Goal: Task Accomplishment & Management: Complete application form

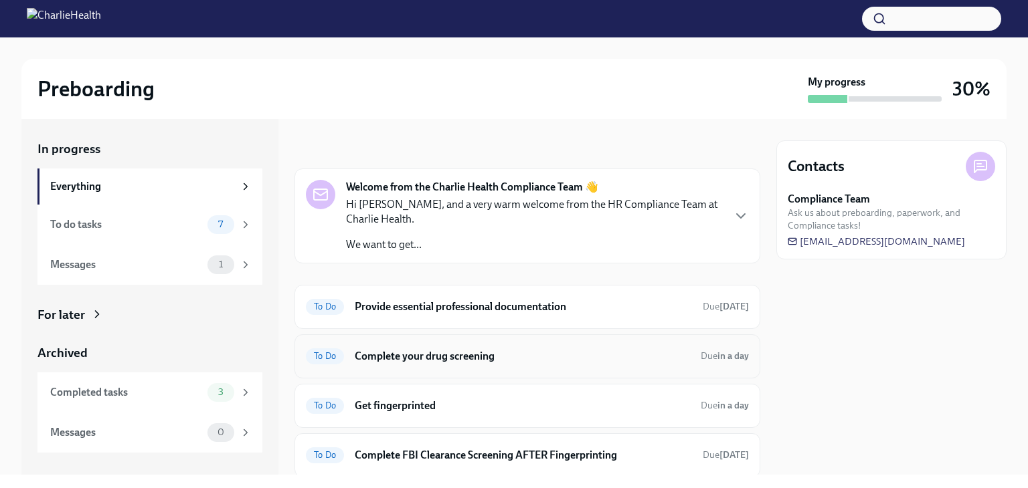
click at [514, 359] on h6 "Complete your drug screening" at bounding box center [522, 356] width 335 height 15
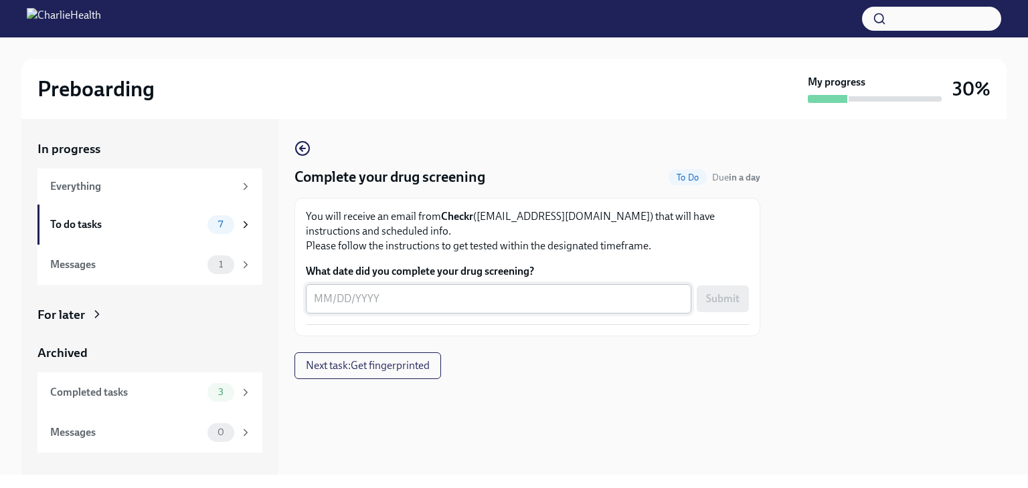
click at [407, 292] on textarea "What date did you complete your drug screening?" at bounding box center [498, 299] width 369 height 16
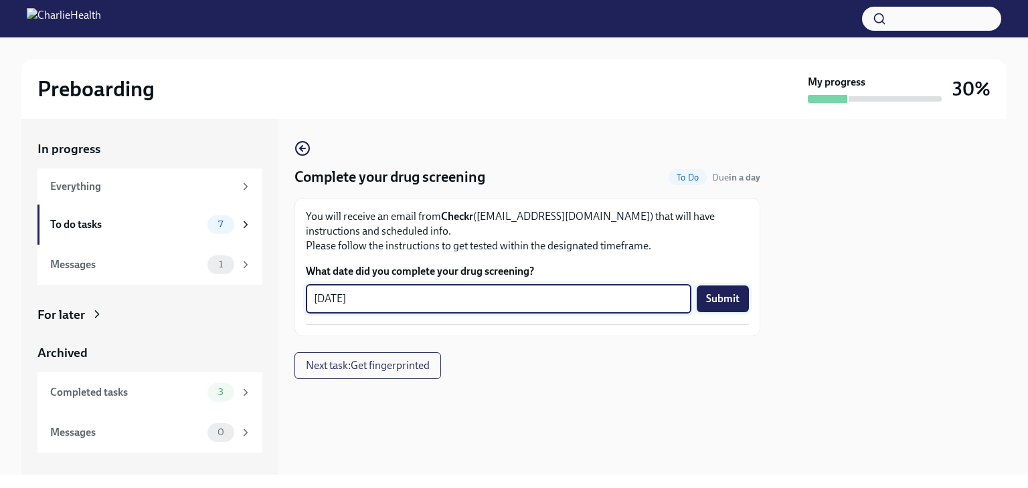
type textarea "[DATE]"
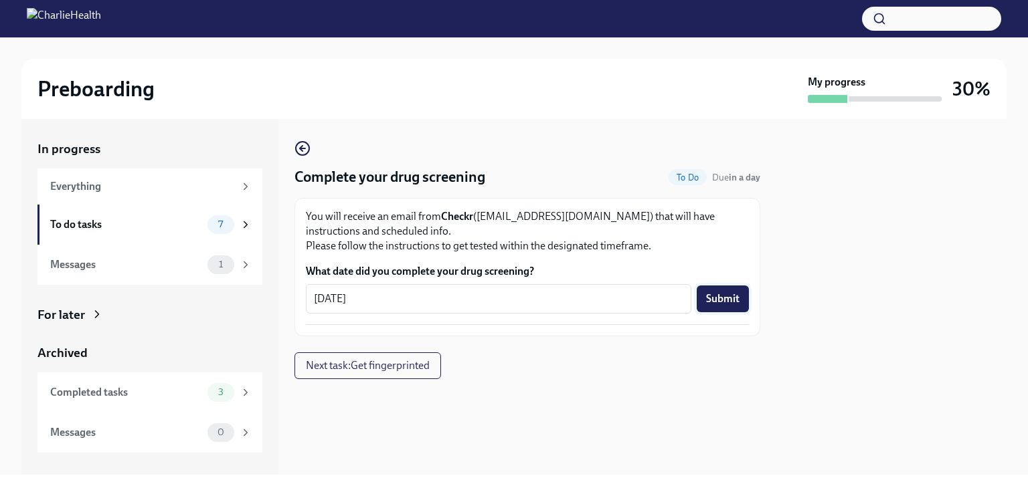
click at [717, 301] on span "Submit" at bounding box center [722, 298] width 33 height 13
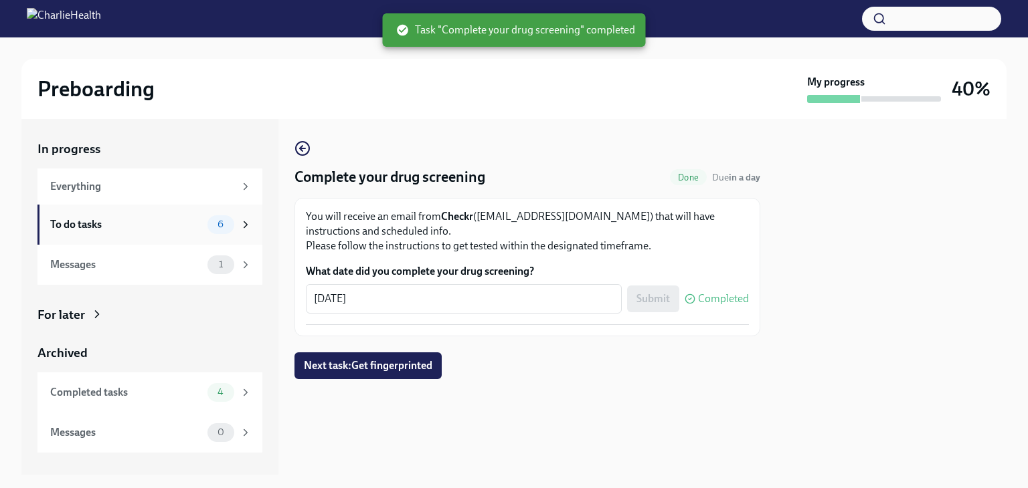
click at [102, 227] on div "To do tasks" at bounding box center [126, 224] width 152 height 15
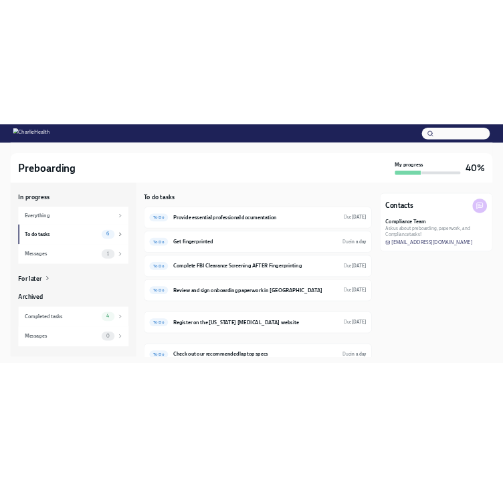
scroll to position [58, 0]
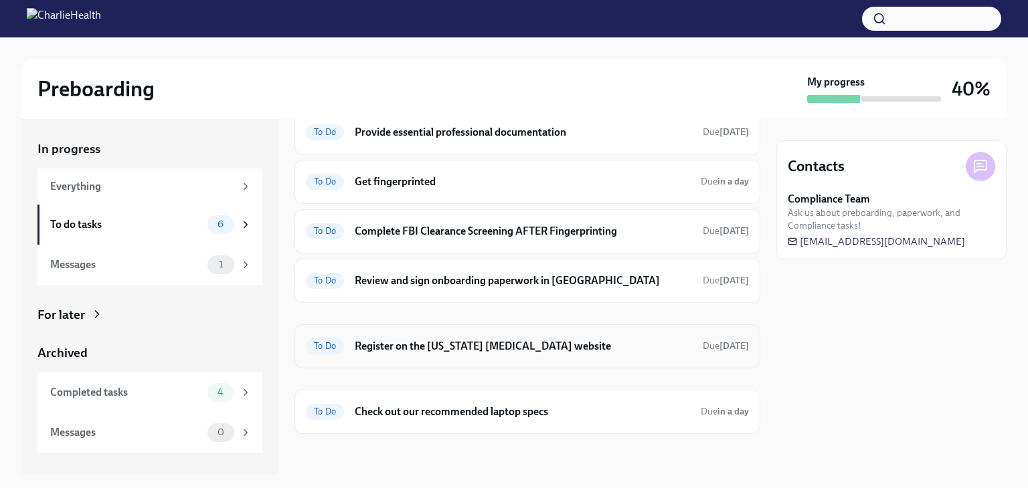
click at [489, 341] on h6 "Register on the [US_STATE] [MEDICAL_DATA] website" at bounding box center [523, 346] width 337 height 15
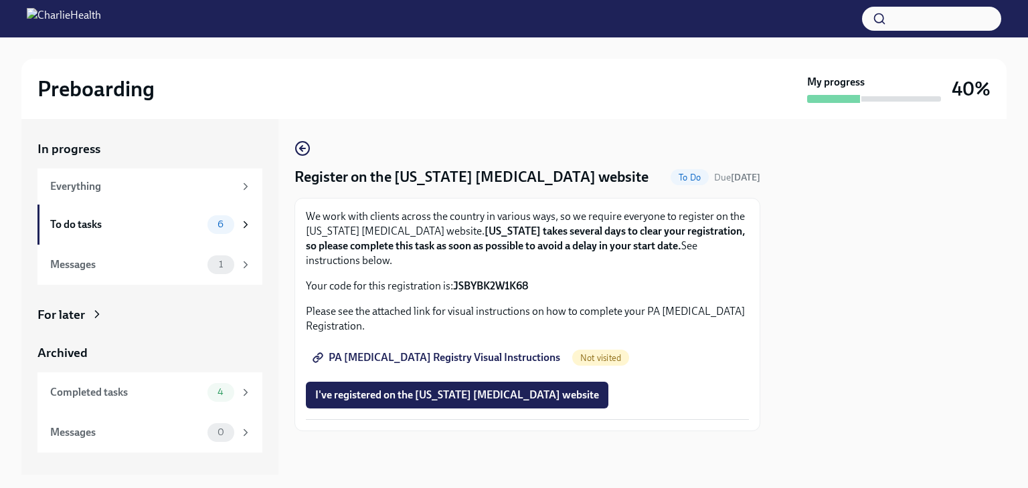
click at [412, 351] on span "PA [MEDICAL_DATA] Registry Visual Instructions" at bounding box center [437, 357] width 245 height 13
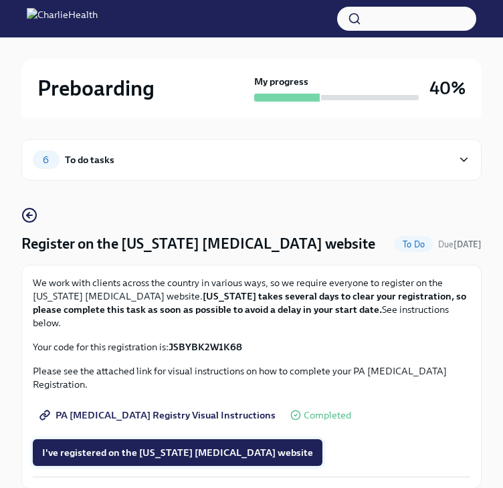
click at [212, 449] on span "I've registered on the [US_STATE] [MEDICAL_DATA] website" at bounding box center [177, 452] width 271 height 13
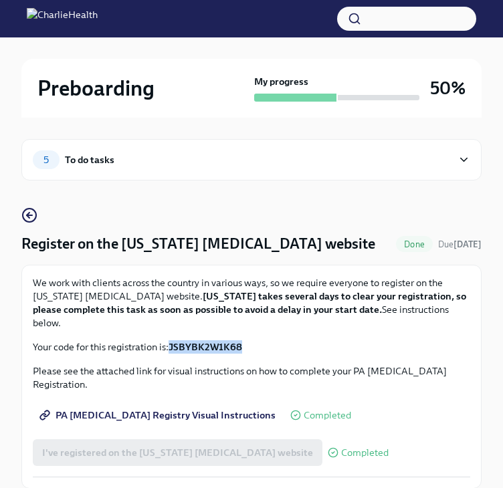
drag, startPoint x: 244, startPoint y: 344, endPoint x: 173, endPoint y: 349, distance: 71.1
click at [173, 349] on p "Your code for this registration is: JSBYBK2W1K68" at bounding box center [252, 347] width 438 height 13
copy strong "JSBYBK2W1K68"
click at [271, 318] on p "We work with clients across the country in various ways, so we require everyone…" at bounding box center [252, 303] width 438 height 54
click at [100, 167] on div "5 To do tasks" at bounding box center [242, 160] width 419 height 19
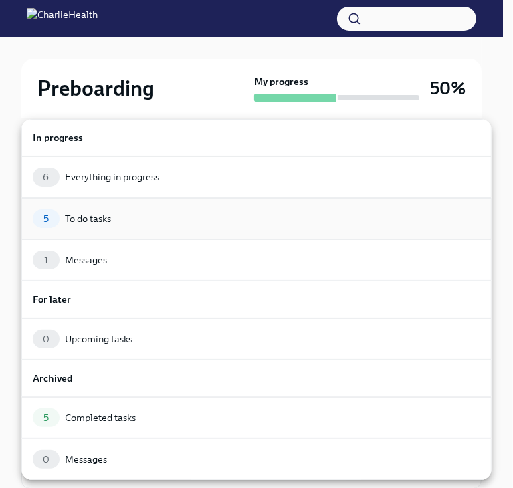
click at [107, 213] on div "To do tasks" at bounding box center [88, 218] width 46 height 13
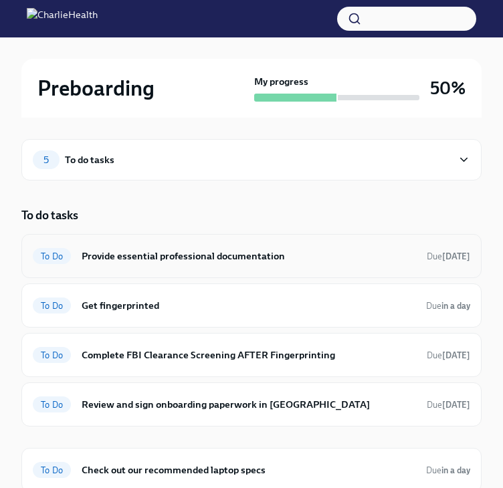
click at [173, 262] on h6 "Provide essential professional documentation" at bounding box center [249, 256] width 335 height 15
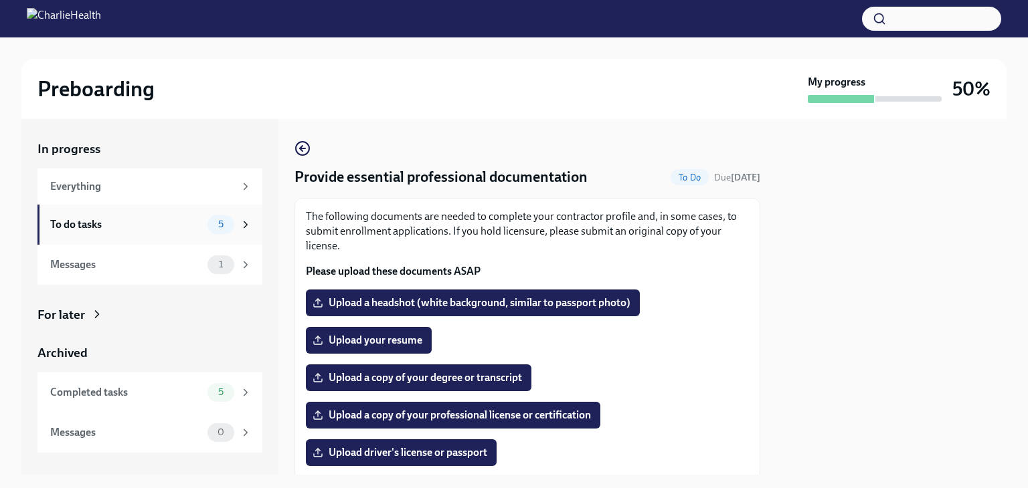
click at [102, 223] on div "To do tasks" at bounding box center [126, 224] width 152 height 15
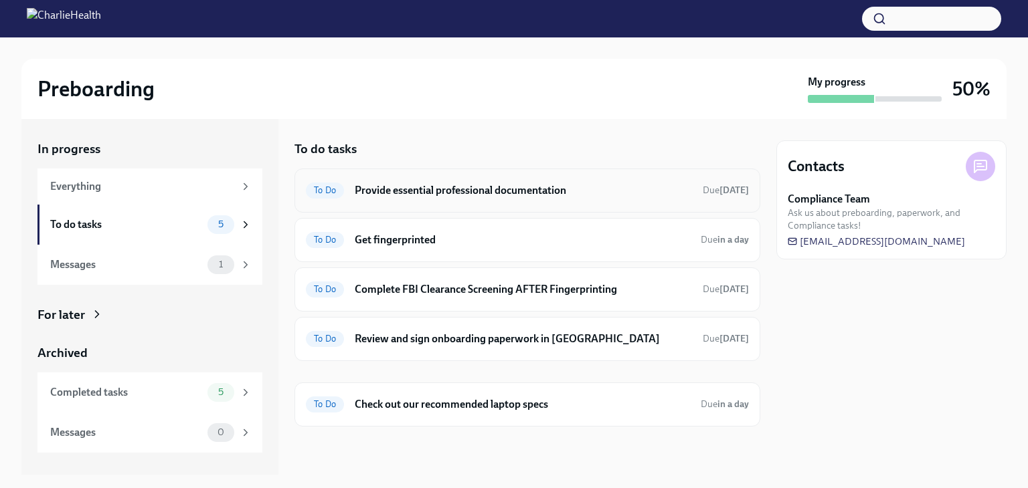
click at [475, 195] on h6 "Provide essential professional documentation" at bounding box center [523, 190] width 337 height 15
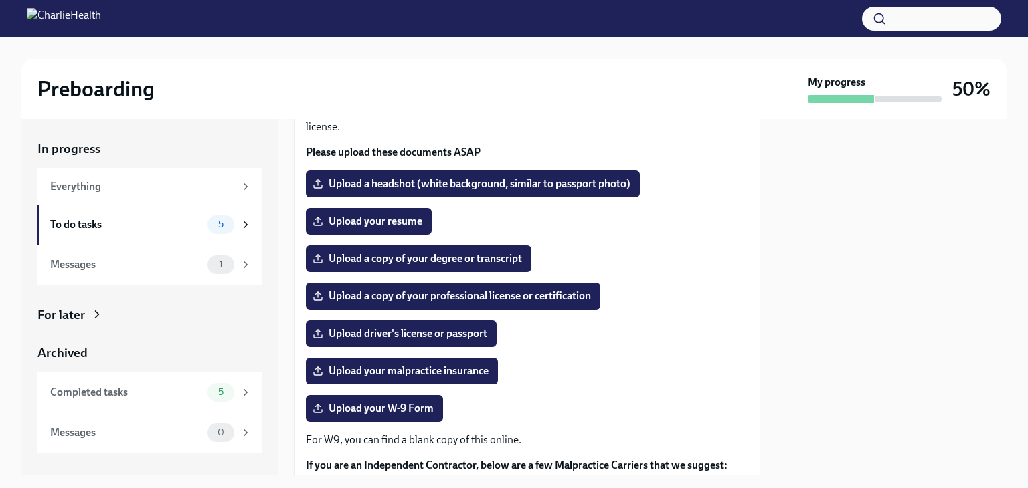
scroll to position [134, 0]
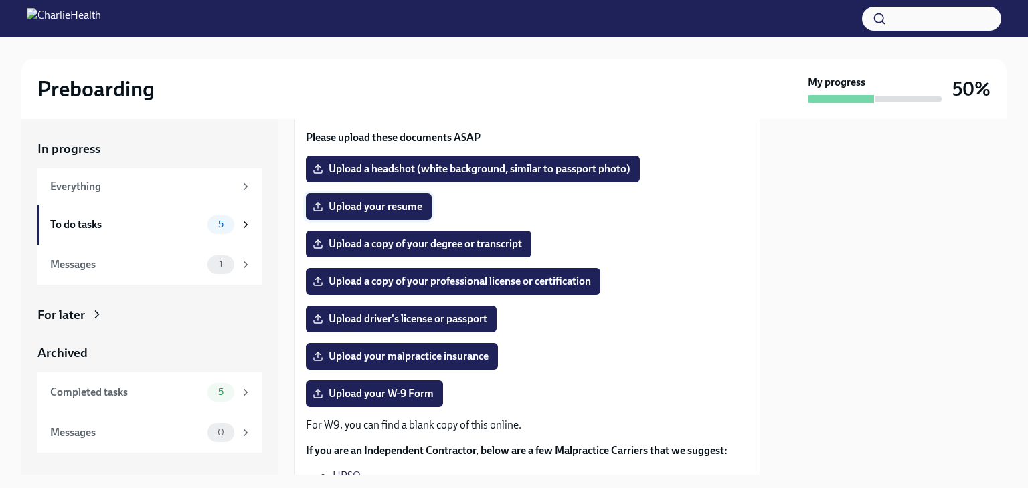
click at [367, 209] on span "Upload your resume" at bounding box center [368, 206] width 107 height 13
click at [0, 0] on input "Upload your resume" at bounding box center [0, 0] width 0 height 0
click at [484, 286] on span "Upload a copy of your professional license or certification" at bounding box center [453, 281] width 276 height 13
click at [0, 0] on input "Upload a copy of your professional license or certification" at bounding box center [0, 0] width 0 height 0
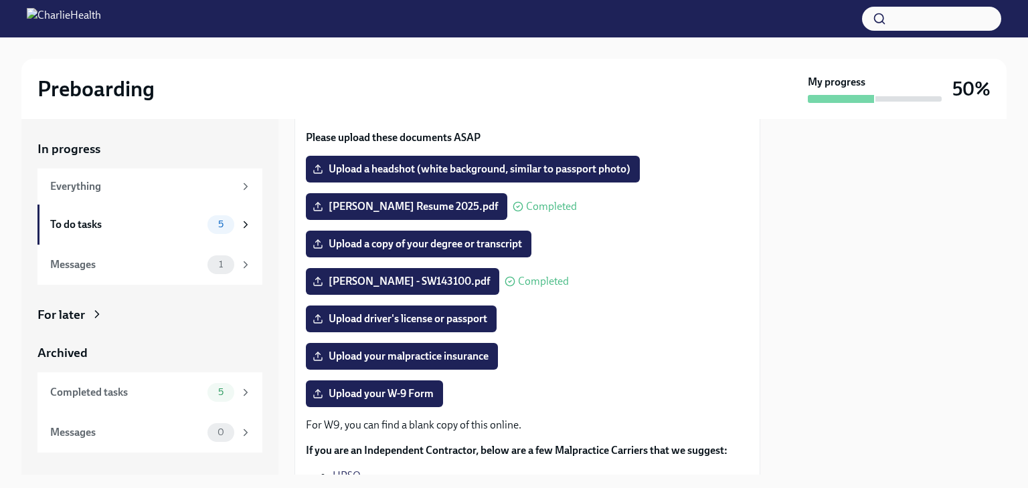
scroll to position [201, 0]
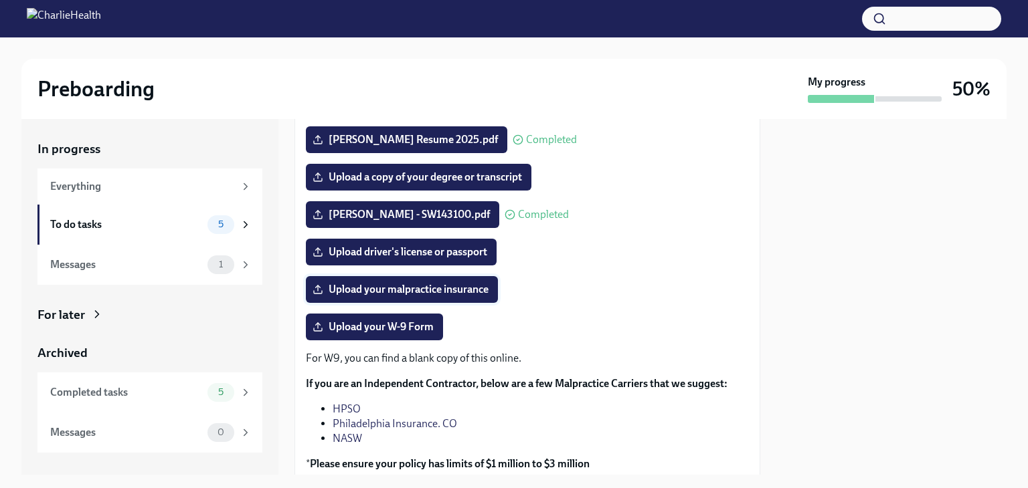
click at [415, 293] on span "Upload your malpractice insurance" at bounding box center [401, 289] width 173 height 13
click at [0, 0] on input "Upload your malpractice insurance" at bounding box center [0, 0] width 0 height 0
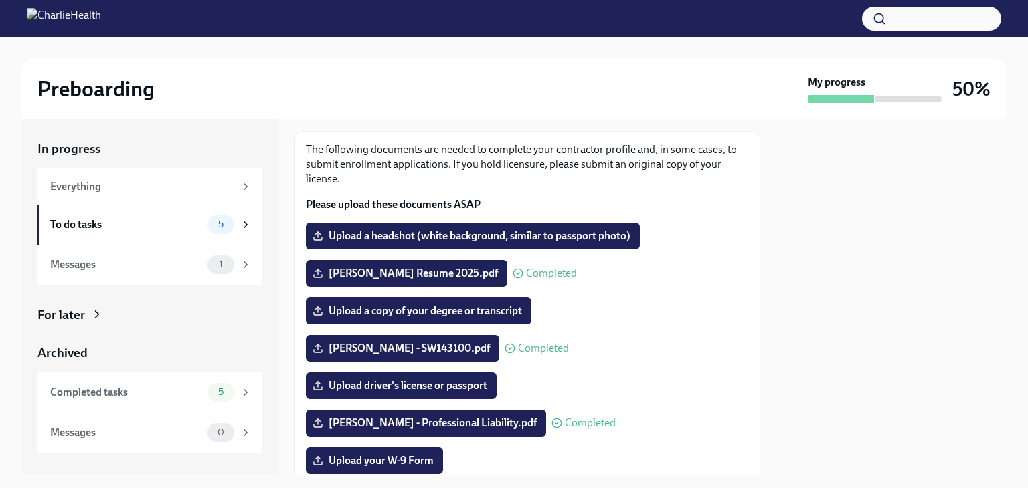
scroll to position [134, 0]
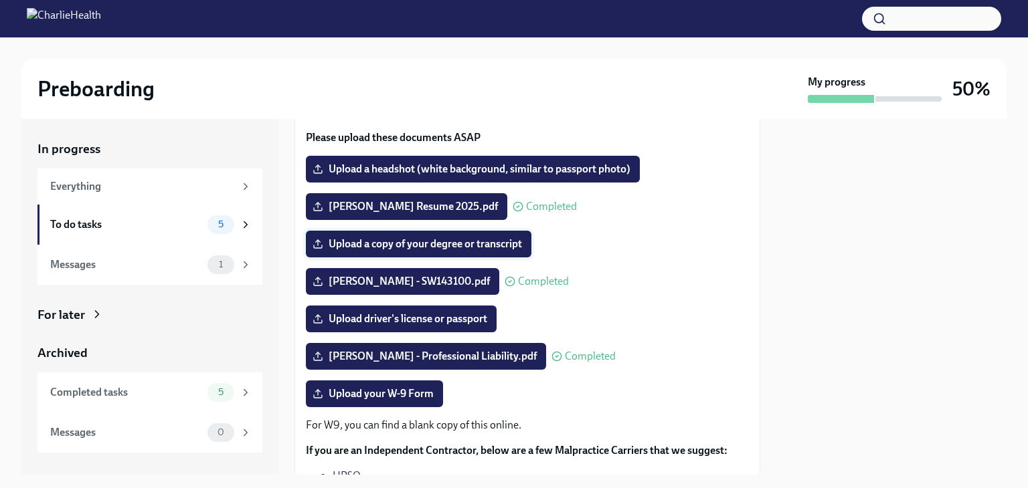
click at [429, 240] on span "Upload a copy of your degree or transcript" at bounding box center [418, 244] width 207 height 13
click at [0, 0] on input "Upload a copy of your degree or transcript" at bounding box center [0, 0] width 0 height 0
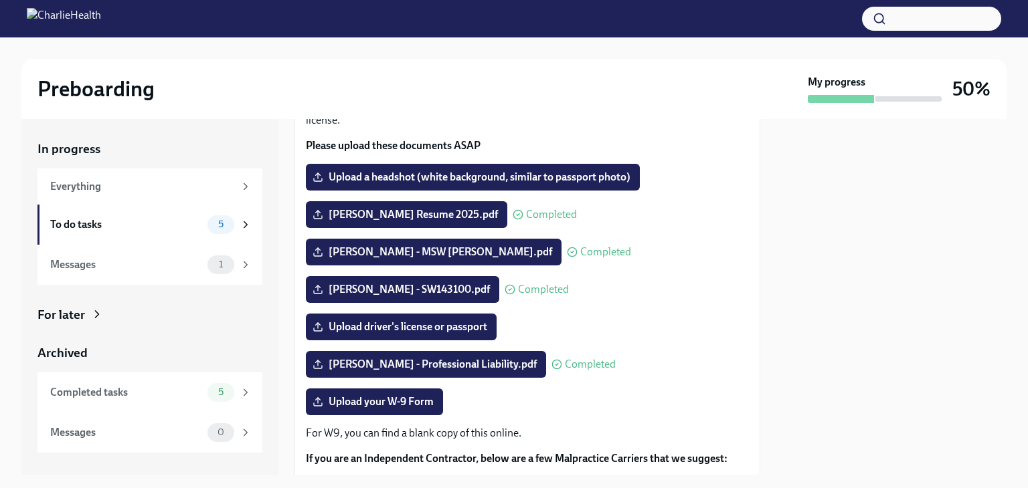
scroll to position [104, 0]
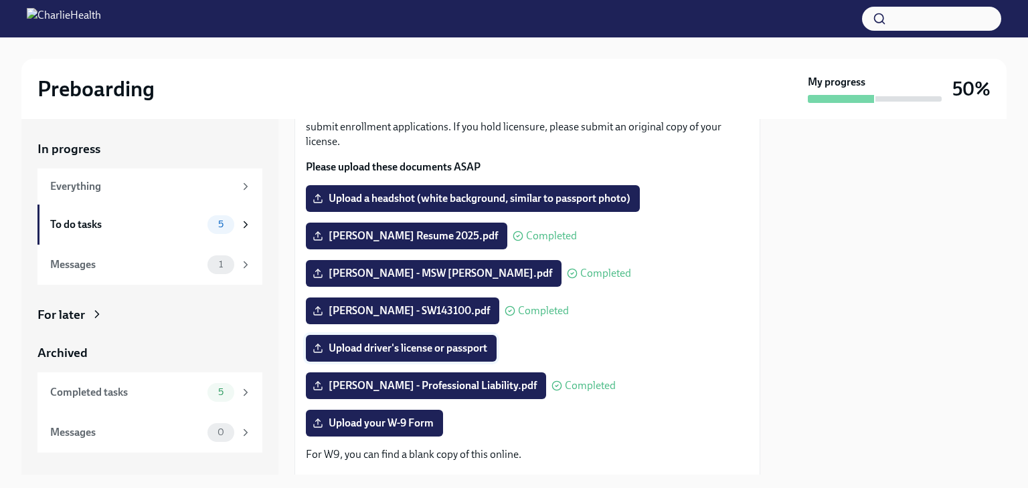
click at [420, 351] on span "Upload driver's license or passport" at bounding box center [401, 348] width 172 height 13
click at [0, 0] on input "Upload driver's license or passport" at bounding box center [0, 0] width 0 height 0
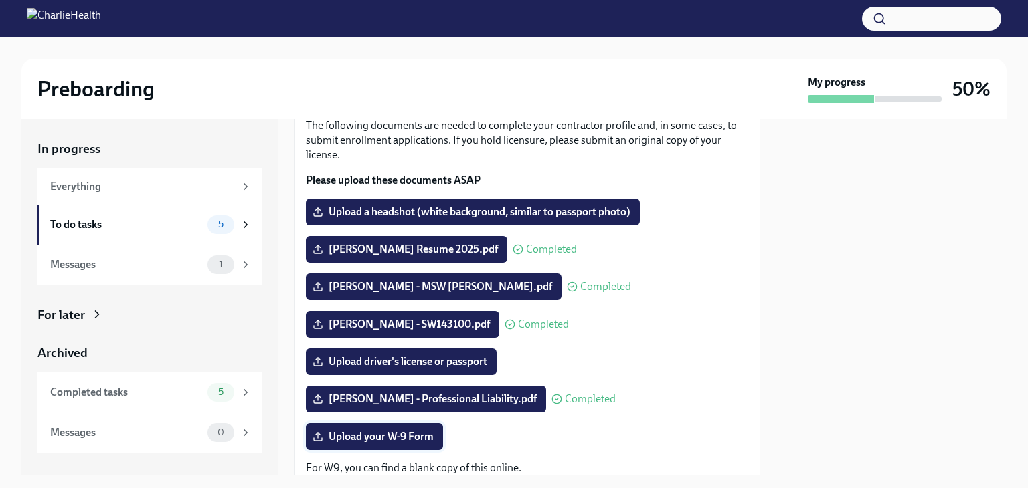
scroll to position [134, 0]
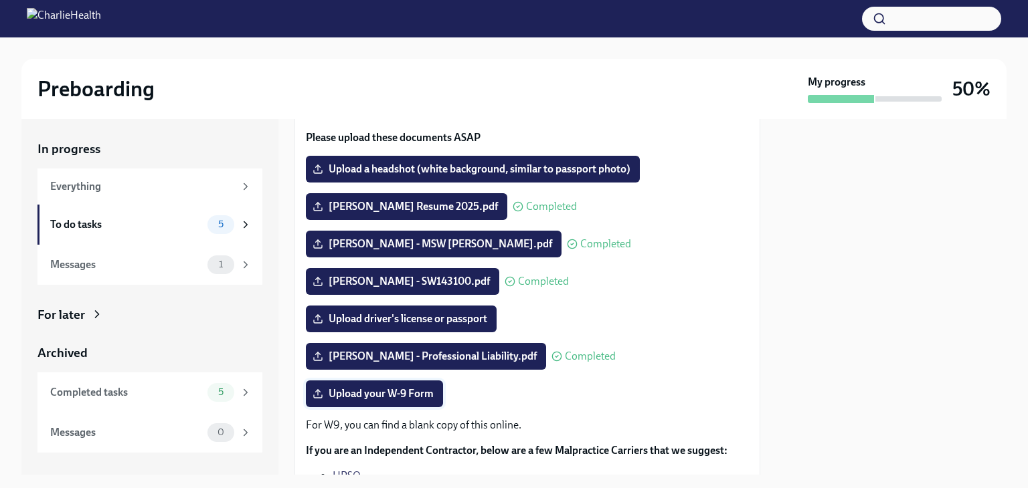
click at [379, 395] on span "Upload your W-9 Form" at bounding box center [374, 393] width 118 height 13
click at [0, 0] on input "Upload your W-9 Form" at bounding box center [0, 0] width 0 height 0
click at [439, 322] on span "Upload driver's license or passport" at bounding box center [401, 318] width 172 height 13
click at [0, 0] on input "Upload driver's license or passport" at bounding box center [0, 0] width 0 height 0
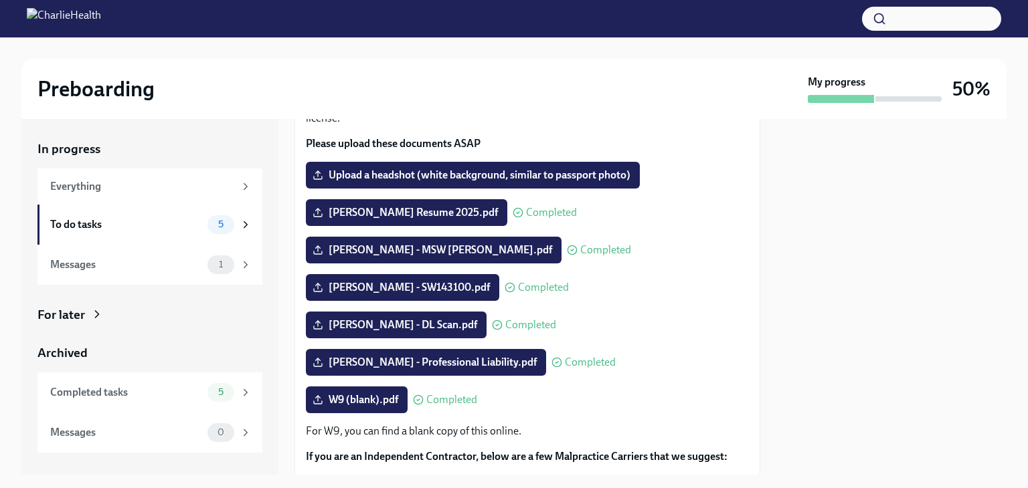
scroll to position [104, 0]
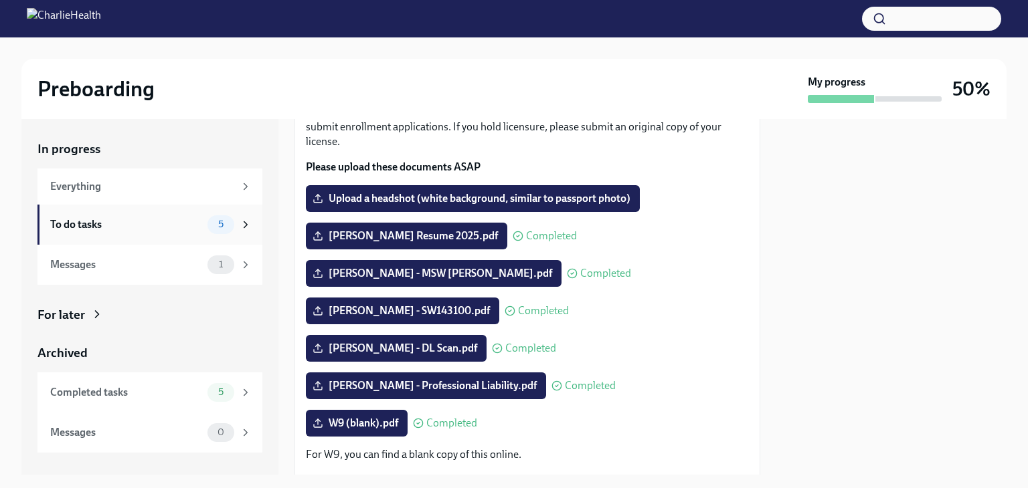
click at [114, 233] on div "To do tasks 5" at bounding box center [150, 224] width 201 height 19
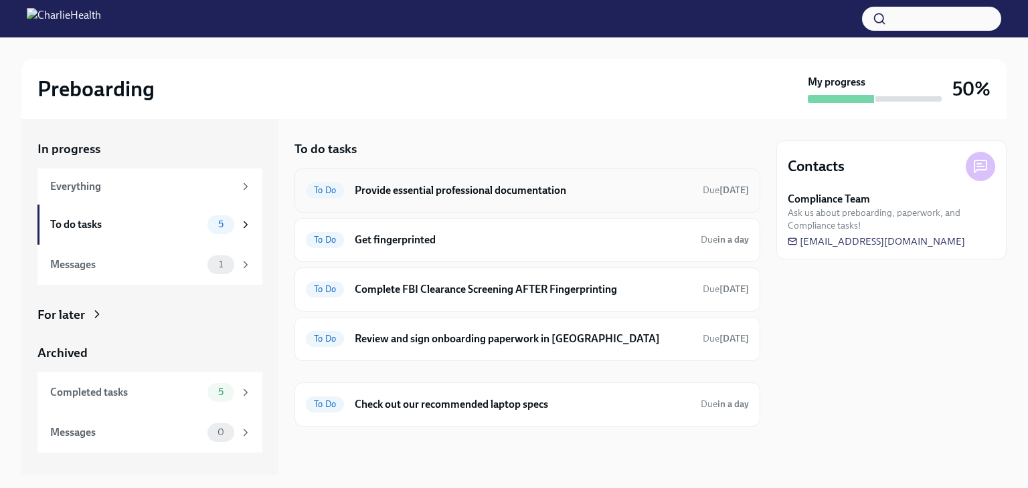
click at [521, 191] on h6 "Provide essential professional documentation" at bounding box center [523, 190] width 337 height 15
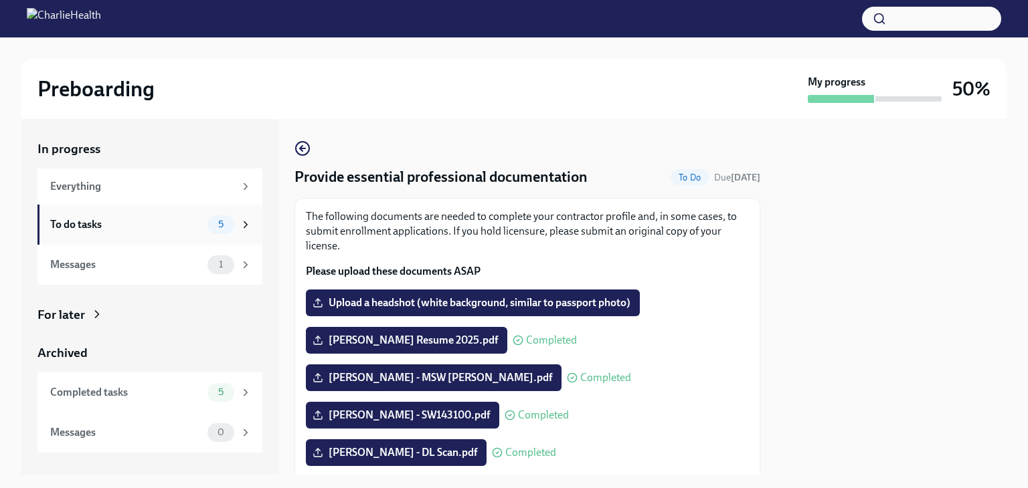
click at [121, 217] on div "To do tasks" at bounding box center [126, 224] width 152 height 15
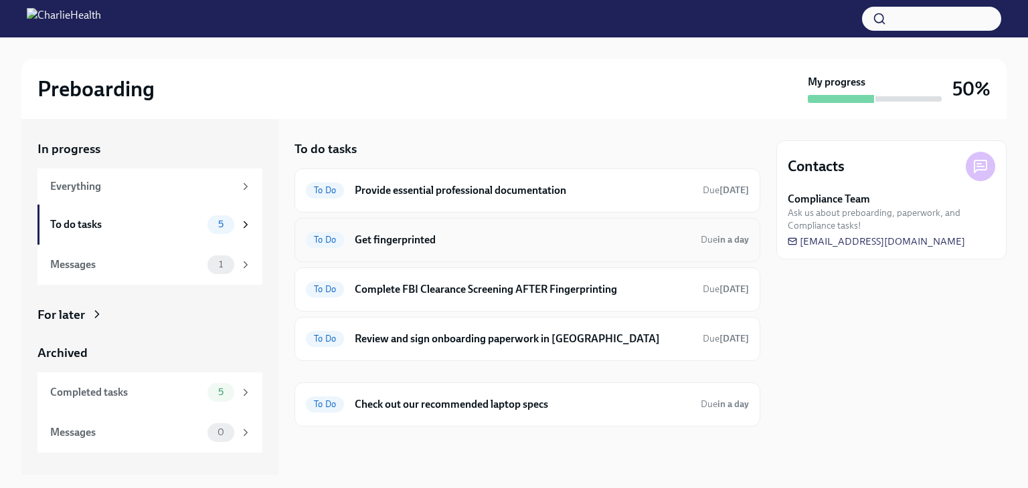
click at [464, 254] on div "To Do Get fingerprinted Due in a day" at bounding box center [527, 240] width 466 height 44
click at [436, 238] on h6 "Get fingerprinted" at bounding box center [522, 240] width 335 height 15
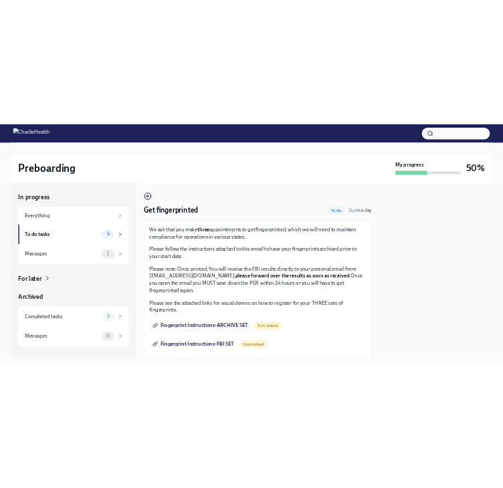
scroll to position [68, 0]
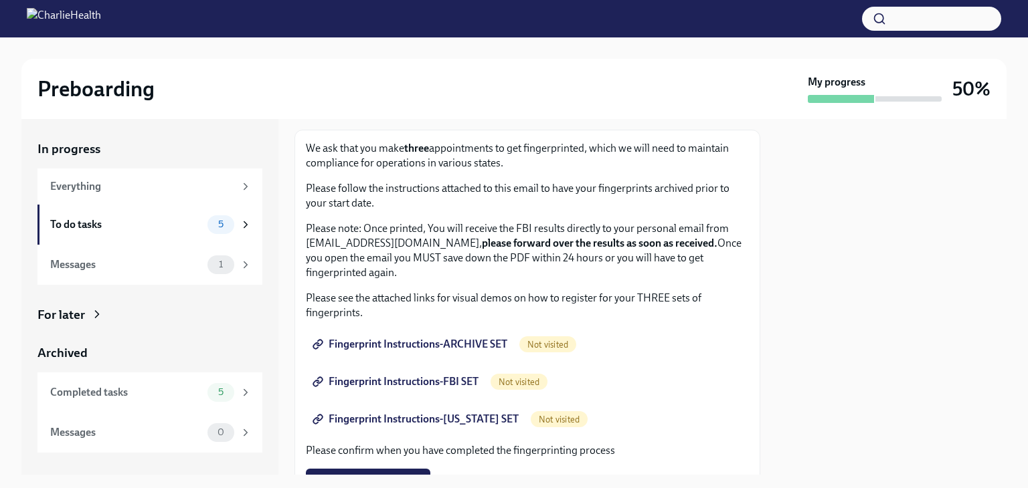
click at [404, 338] on span "Fingerprint Instructions-ARCHIVE SET" at bounding box center [411, 344] width 192 height 13
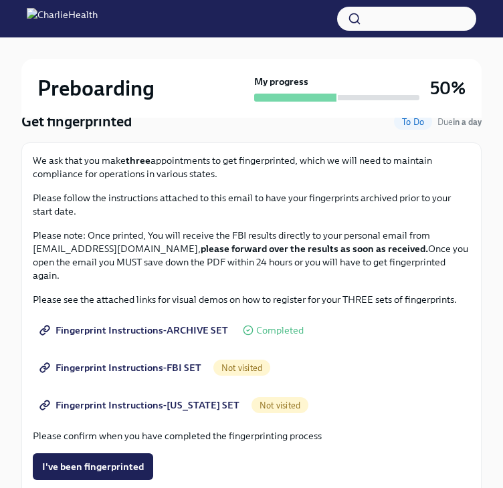
scroll to position [268, 0]
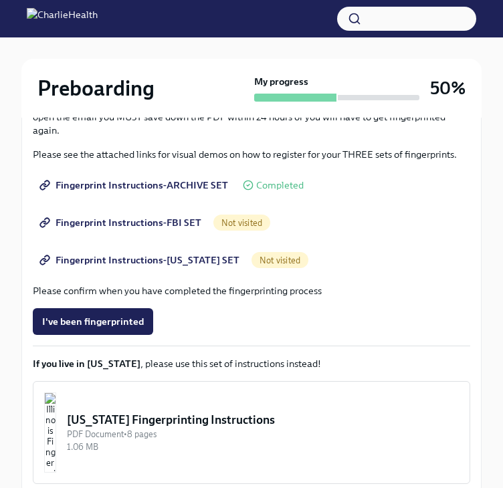
click at [129, 222] on span "Fingerprint Instructions-FBI SET" at bounding box center [121, 222] width 159 height 13
click at [147, 259] on span "Fingerprint Instructions-[US_STATE] SET" at bounding box center [140, 260] width 197 height 13
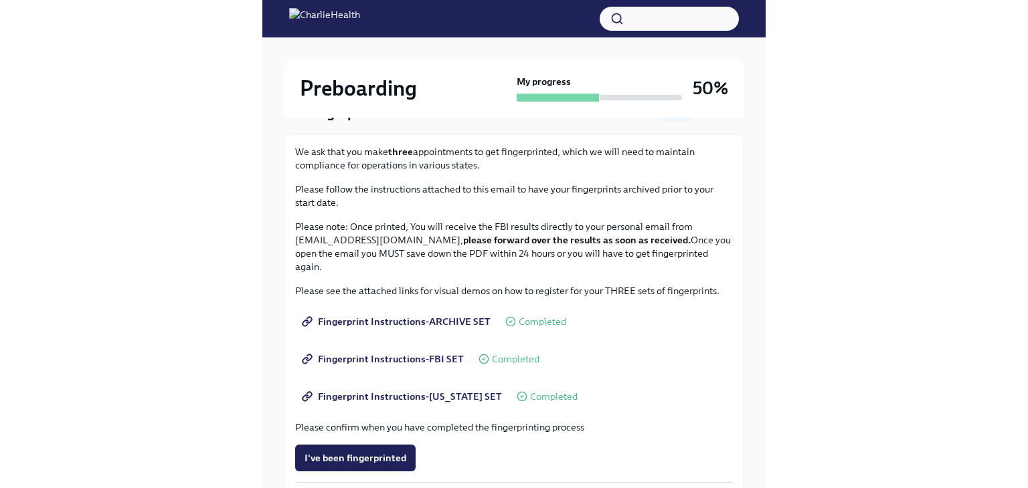
scroll to position [0, 0]
